Goal: Transaction & Acquisition: Purchase product/service

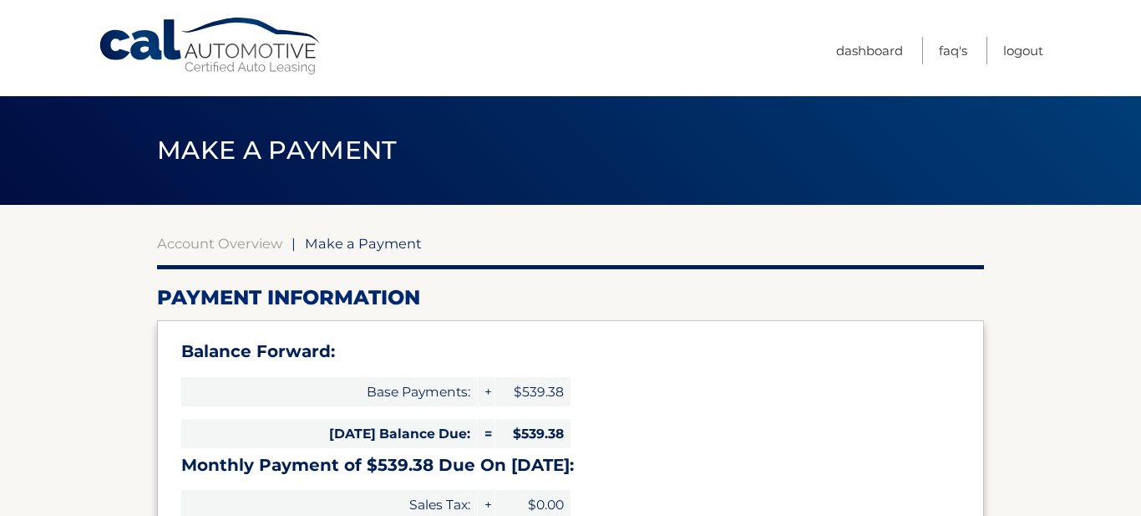
select select "ZDQ2MzAzOTktMGE2MC00NmQ3LWE1ODktZDI1MzQ2ZjVlM2E0"
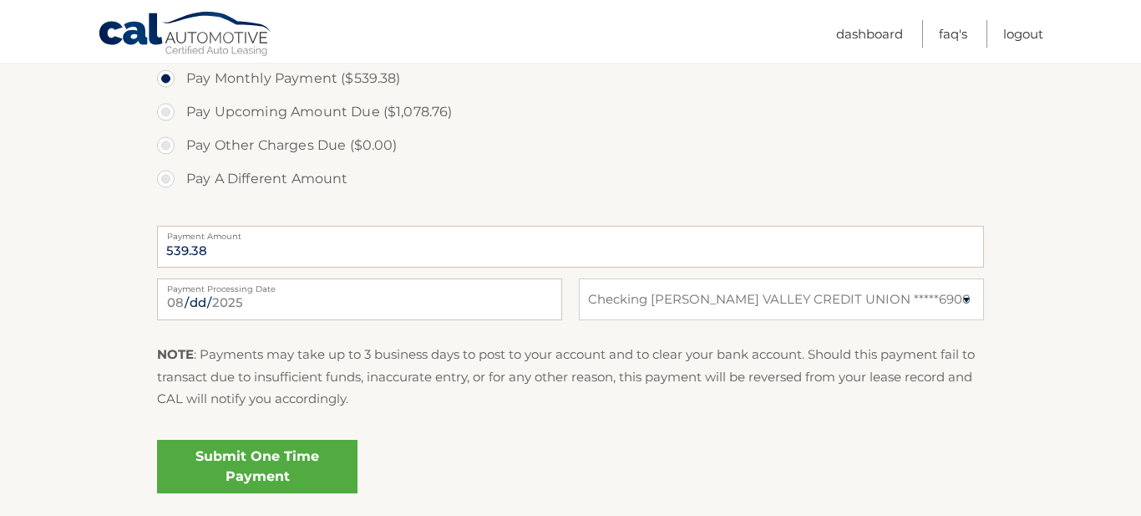
scroll to position [622, 0]
click at [434, 363] on p "NOTE : Payments may take up to 3 business days to post to your account and to c…" at bounding box center [570, 375] width 827 height 66
click at [315, 464] on link "Submit One Time Payment" at bounding box center [257, 464] width 201 height 53
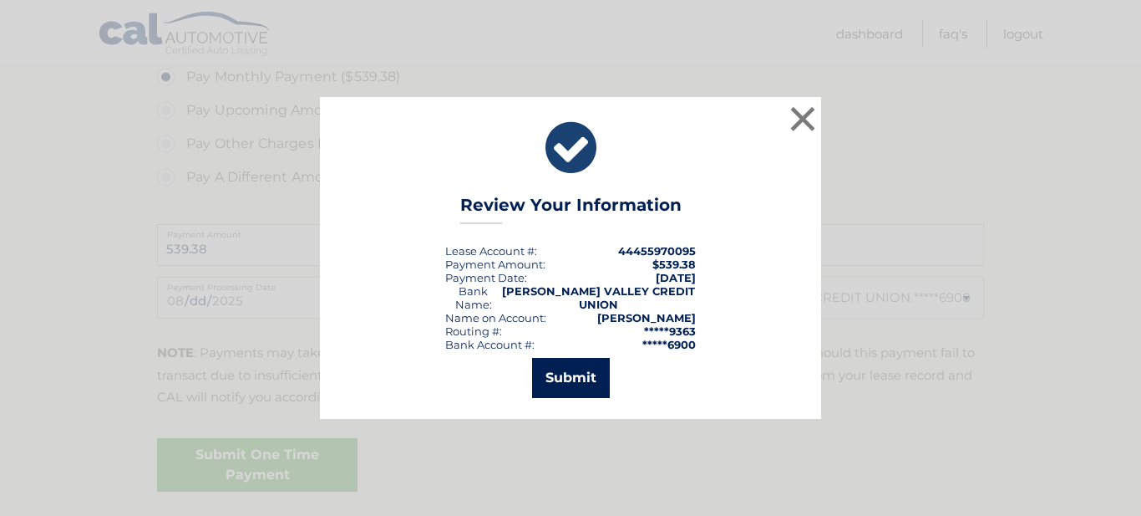
click at [570, 380] on button "Submit" at bounding box center [571, 378] width 78 height 40
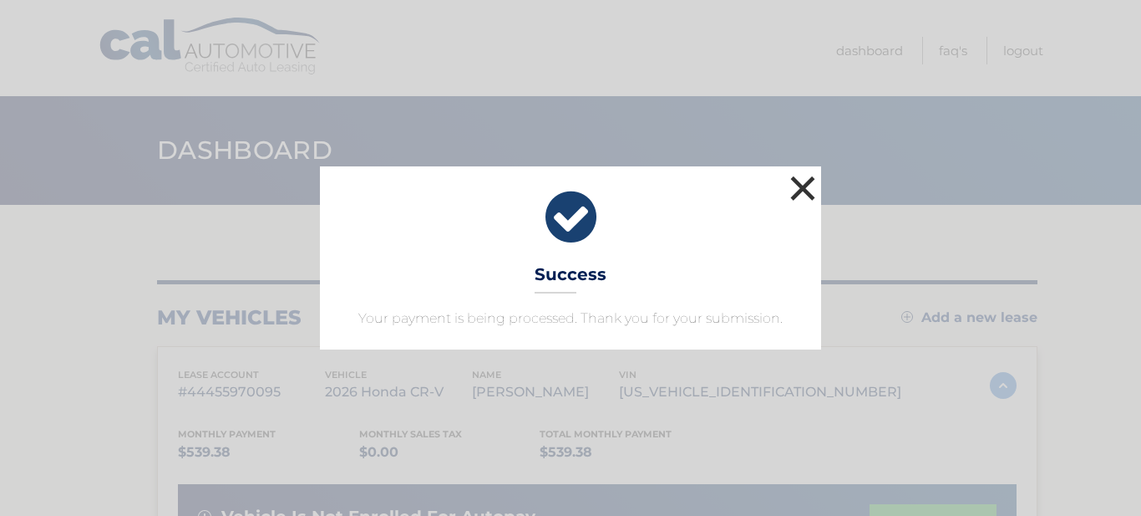
click at [804, 185] on button "×" at bounding box center [802, 187] width 33 height 33
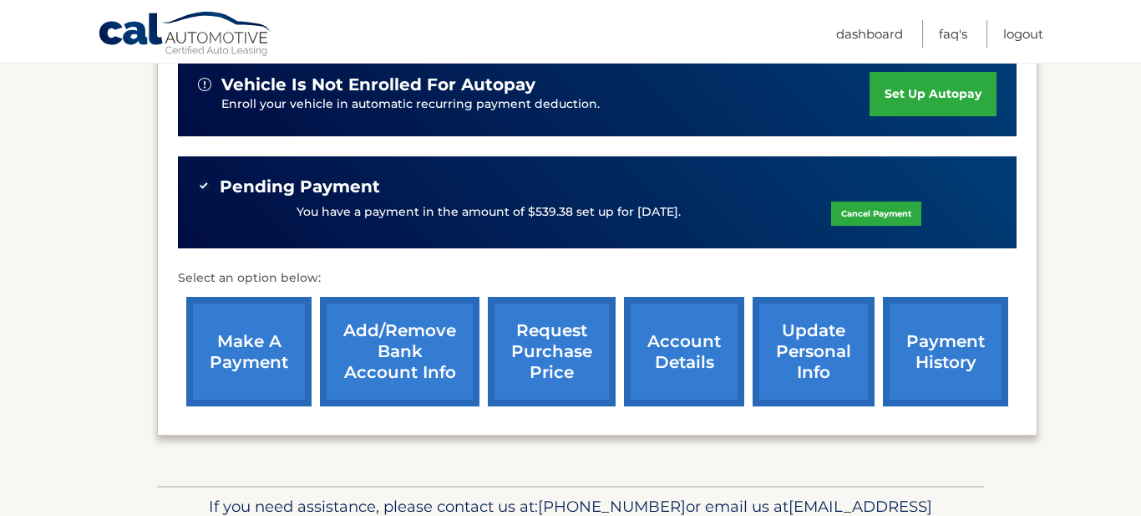
scroll to position [434, 0]
